Goal: Obtain resource: Obtain resource

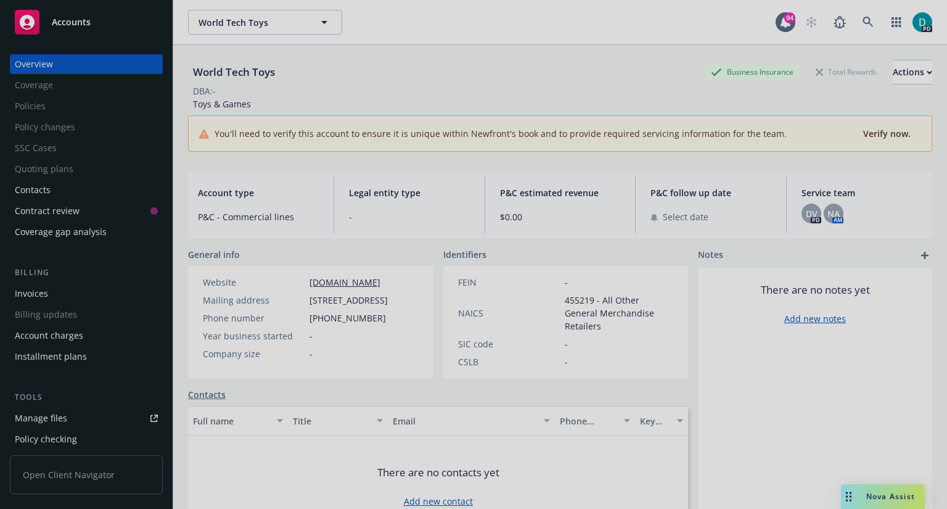
click at [54, 419] on div at bounding box center [473, 254] width 947 height 509
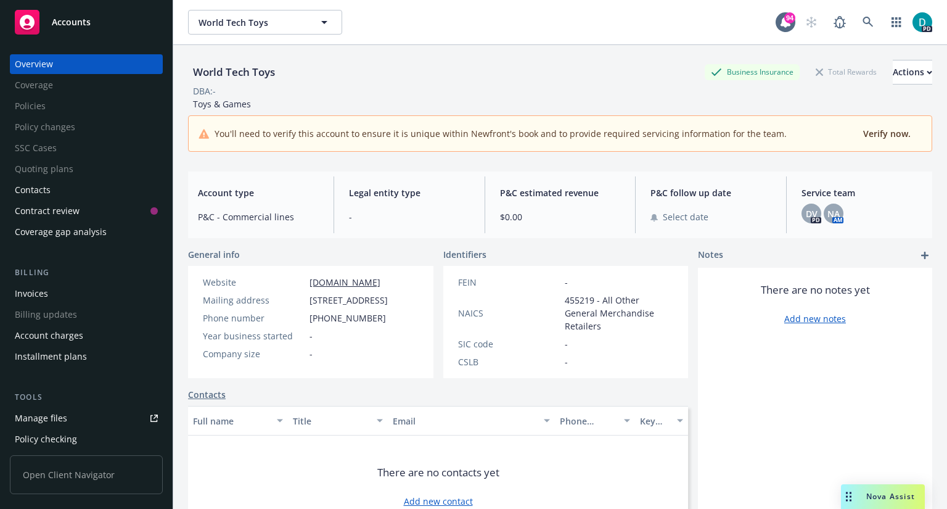
click at [43, 415] on div "Manage files" at bounding box center [41, 418] width 52 height 20
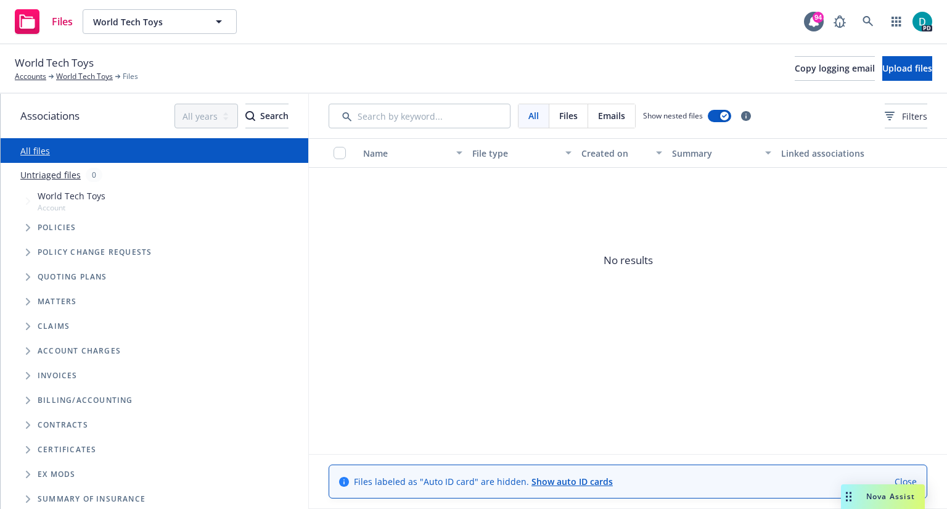
scroll to position [52, 0]
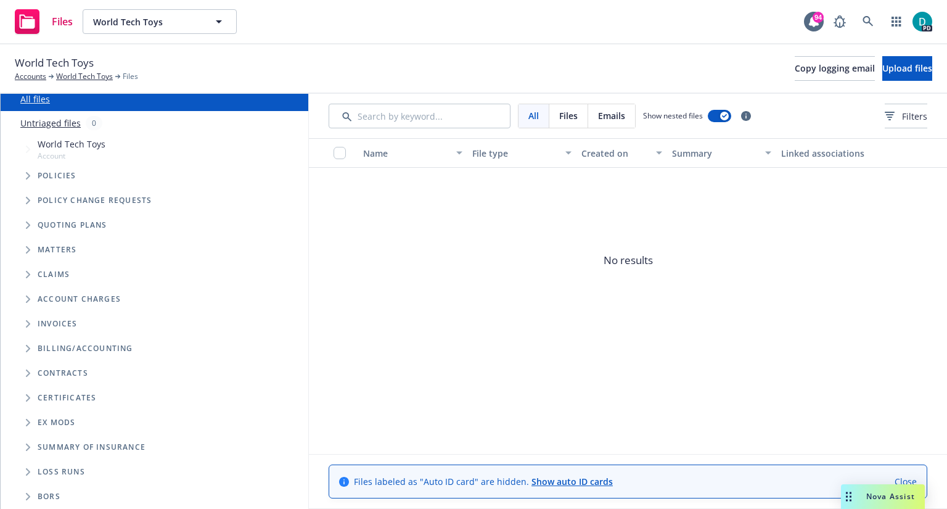
click at [25, 470] on span "Folder Tree Example" at bounding box center [28, 472] width 20 height 20
click at [27, 472] on icon "Folder Tree Example" at bounding box center [27, 472] width 7 height 5
click at [27, 472] on icon "Folder Tree Example" at bounding box center [28, 471] width 5 height 7
click at [43, 18] on div "Files" at bounding box center [44, 21] width 58 height 25
click at [867, 22] on icon at bounding box center [867, 21] width 11 height 11
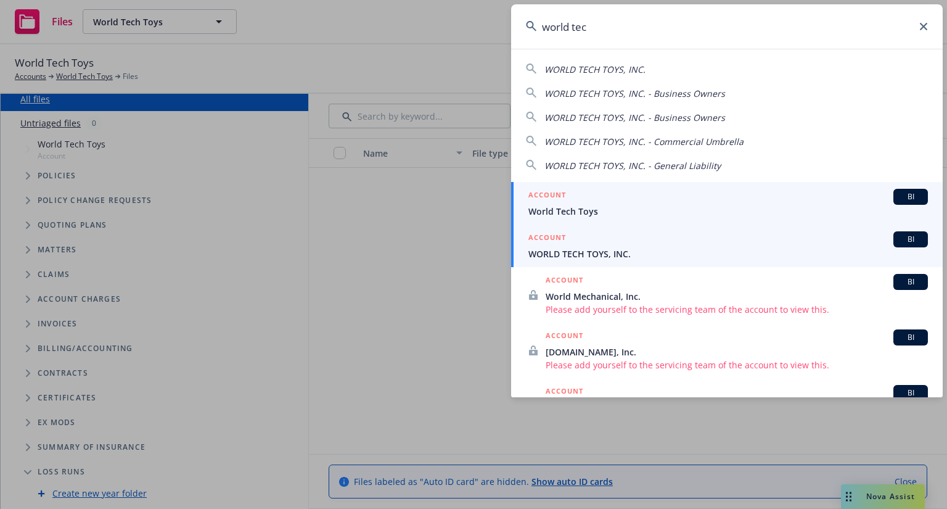
type input "world tec"
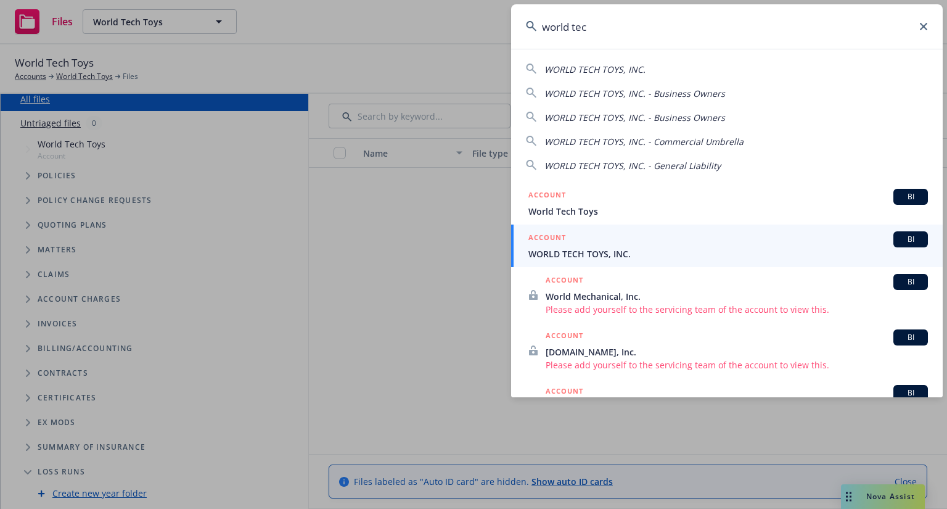
click at [586, 255] on span "WORLD TECH TOYS, INC." at bounding box center [727, 253] width 399 height 13
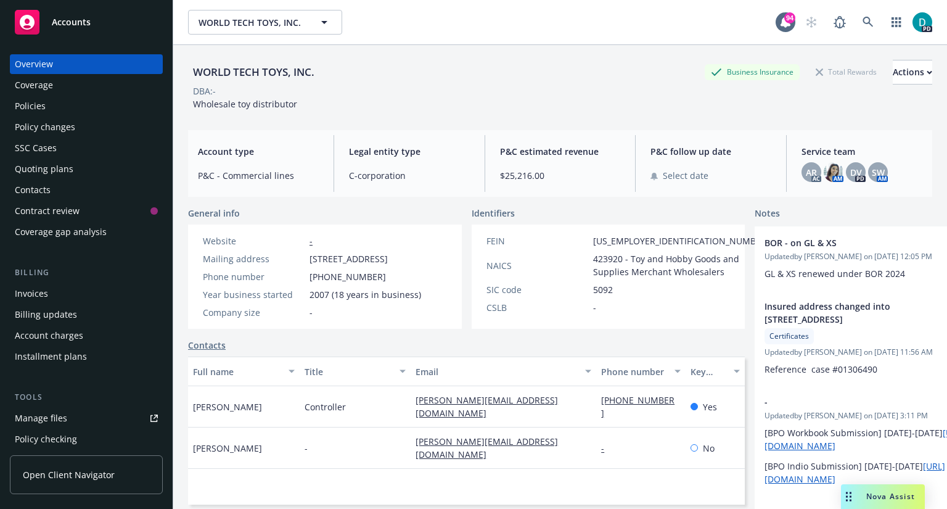
click at [35, 420] on div "Manage files" at bounding box center [41, 418] width 52 height 20
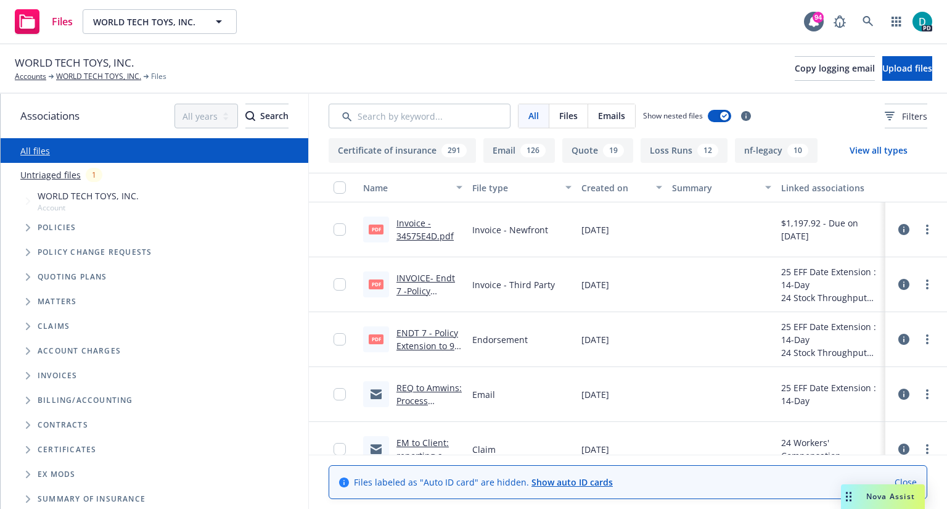
scroll to position [52, 0]
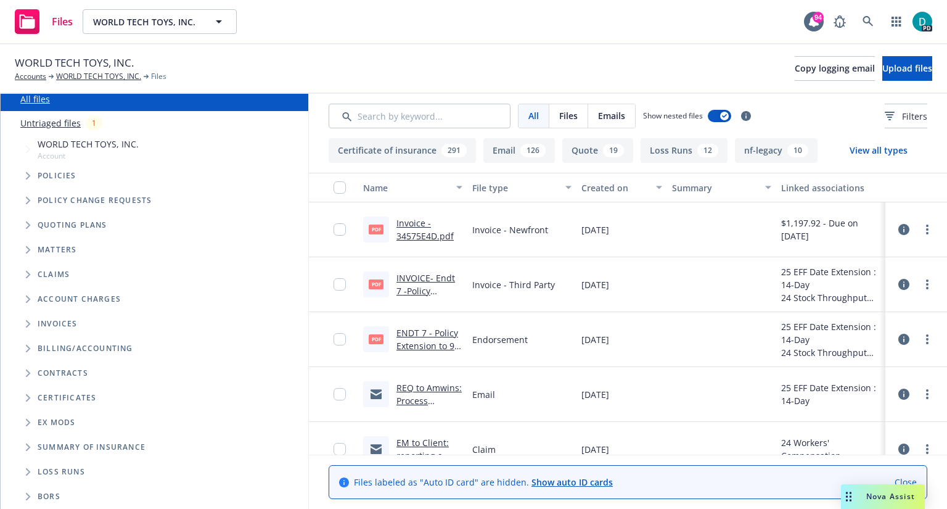
click at [67, 473] on span "Loss Runs" at bounding box center [61, 471] width 47 height 7
click at [28, 471] on icon "Folder Tree Example" at bounding box center [28, 471] width 4 height 7
click at [668, 147] on button "Loss Runs 12" at bounding box center [683, 150] width 87 height 25
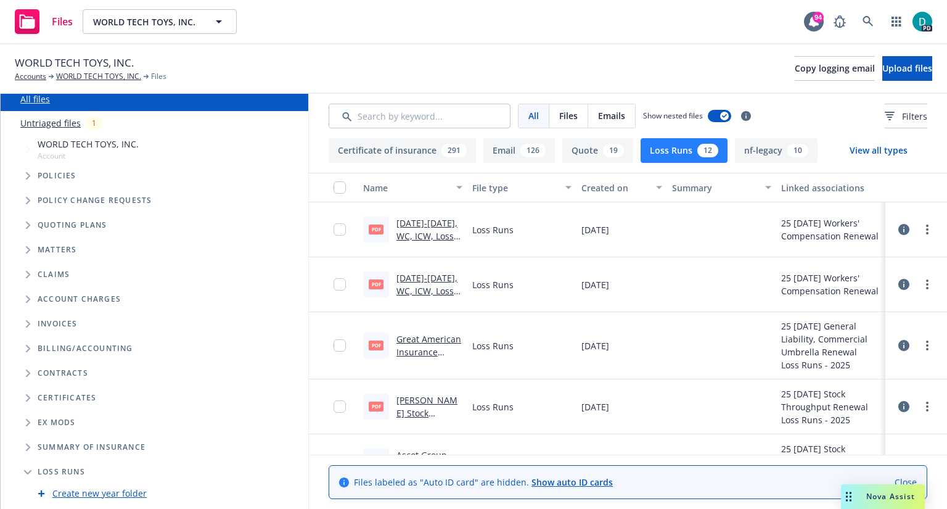
click at [432, 226] on link "2024-2025, WC, ICW, Loss Runs Valued 08.18.2025 .pdf" at bounding box center [426, 242] width 61 height 51
